Goal: Check status: Check status

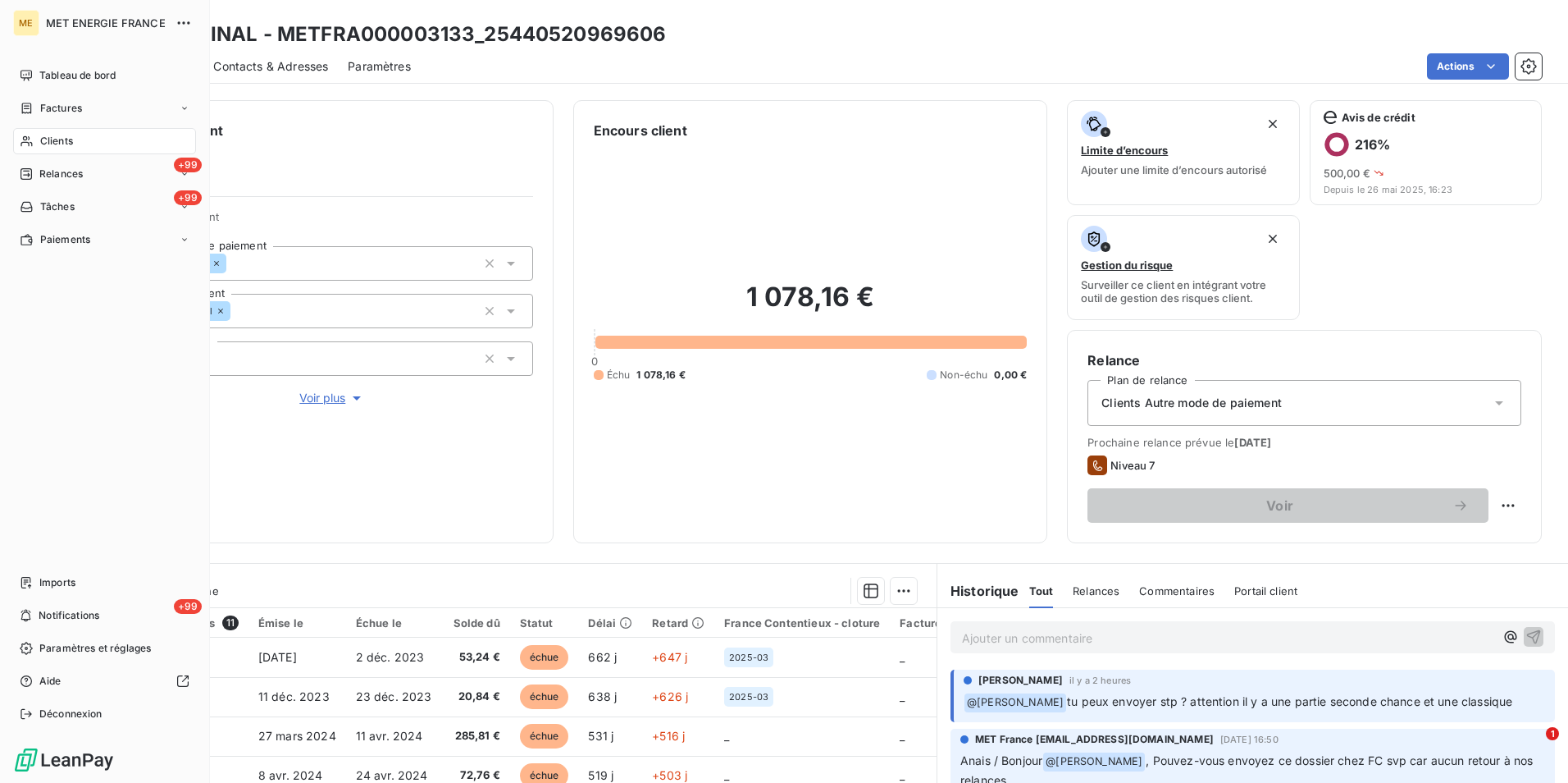
click at [49, 137] on span "Clients" at bounding box center [56, 141] width 32 height 15
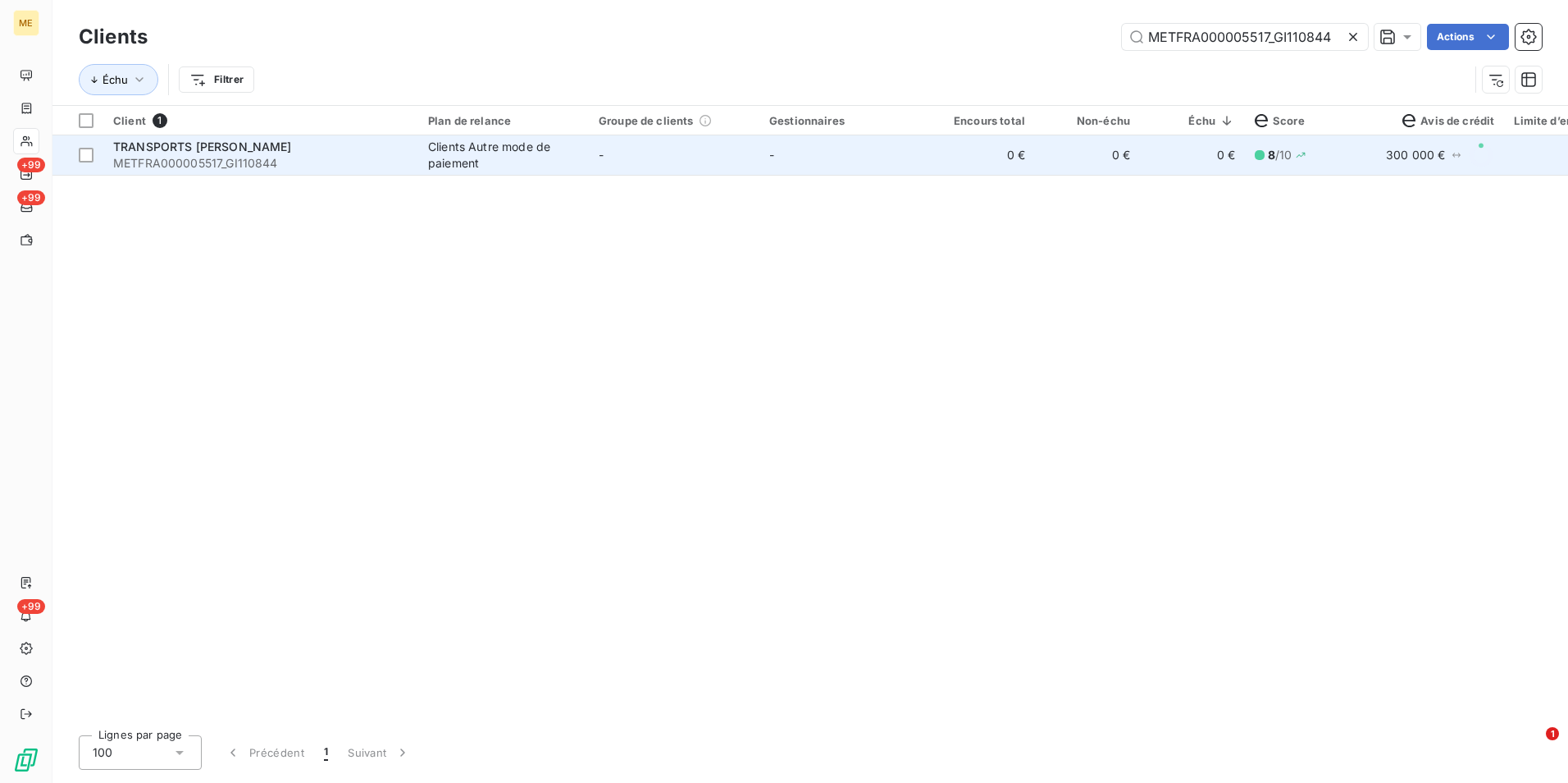
type input "METFRA000005517_GI110844"
click at [900, 157] on td "-" at bounding box center [845, 155] width 171 height 39
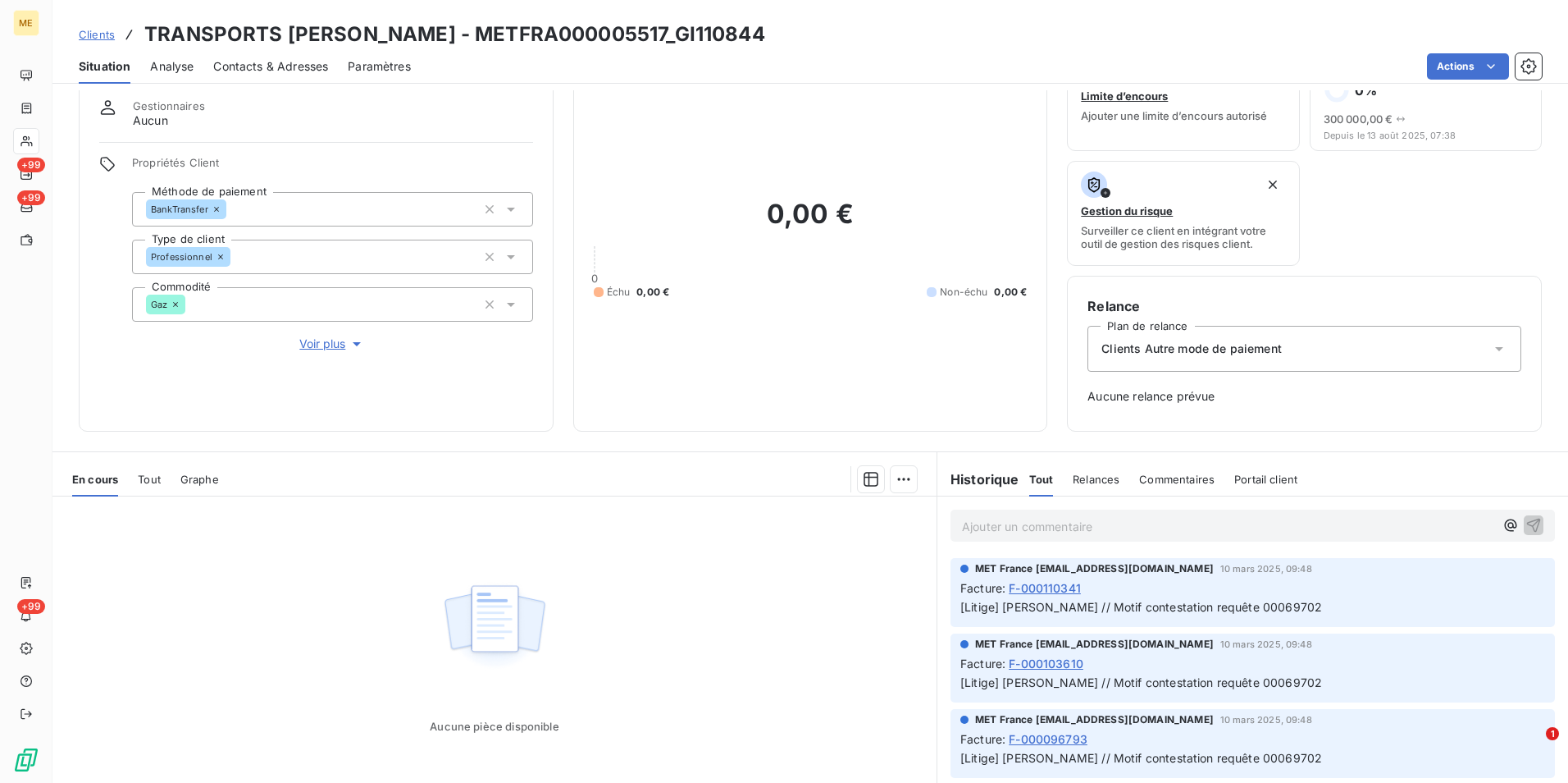
scroll to position [82, 0]
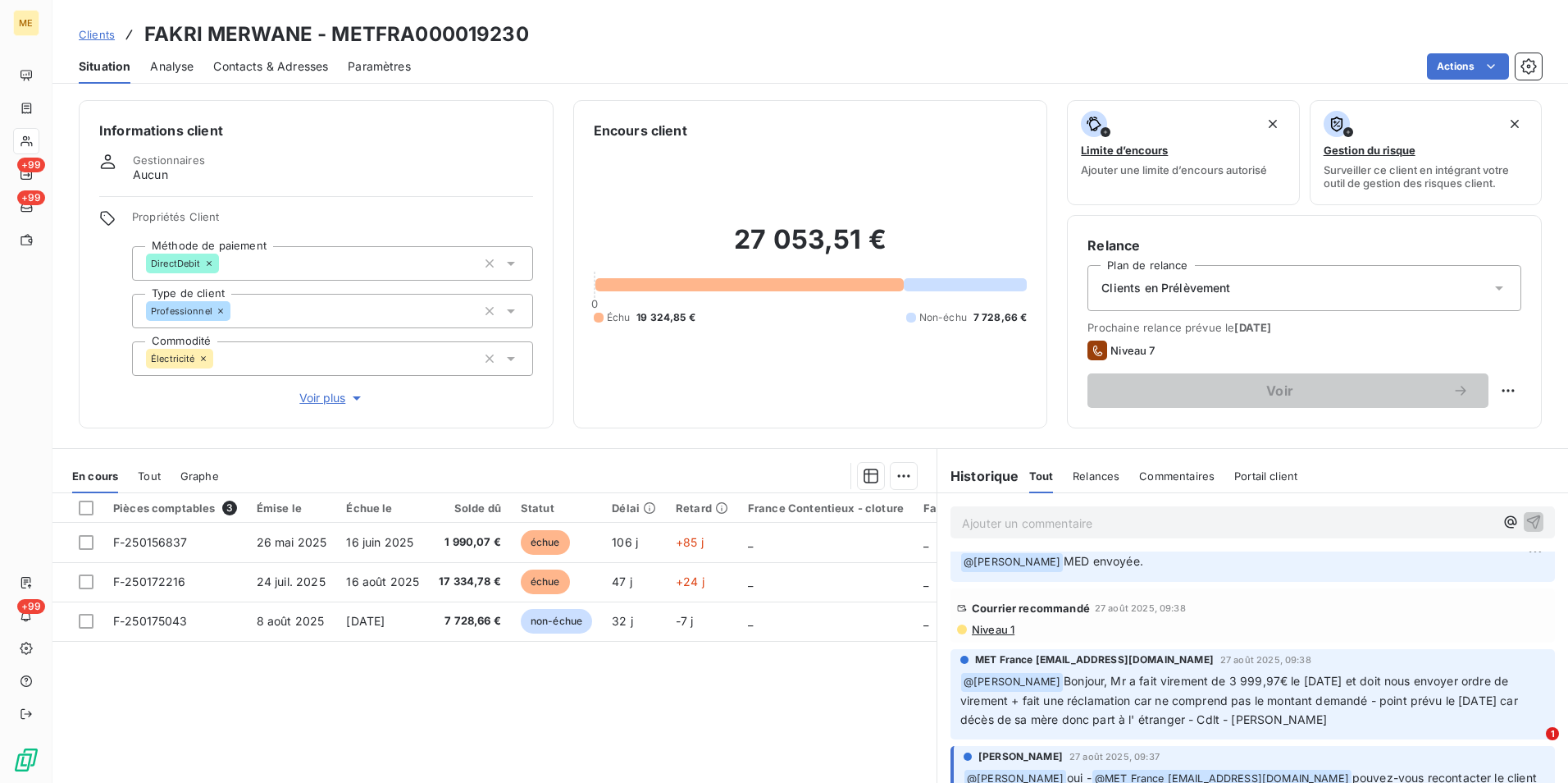
scroll to position [1067, 0]
